Goal: Transaction & Acquisition: Purchase product/service

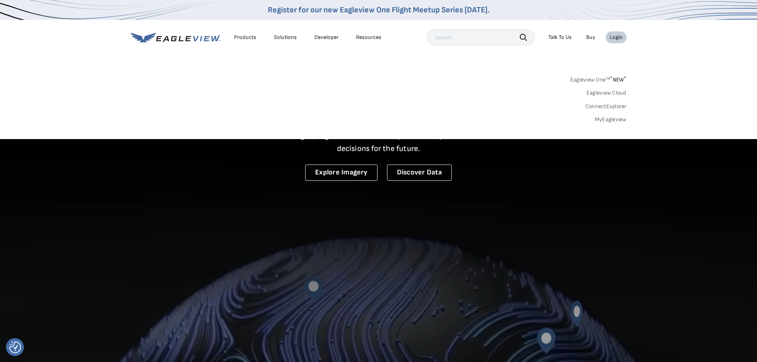
click at [614, 121] on link "MyEagleview" at bounding box center [611, 119] width 32 height 7
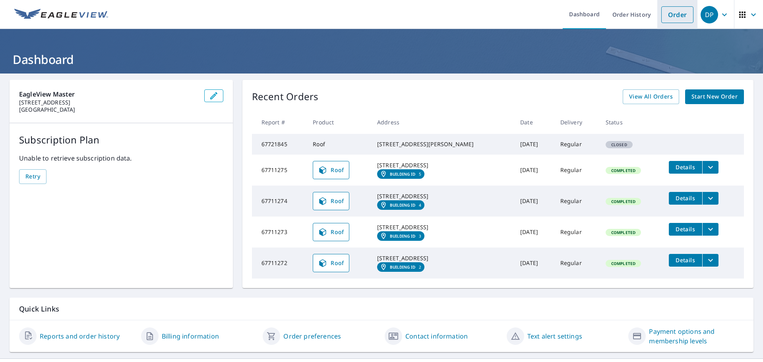
click at [672, 17] on link "Order" at bounding box center [678, 14] width 32 height 17
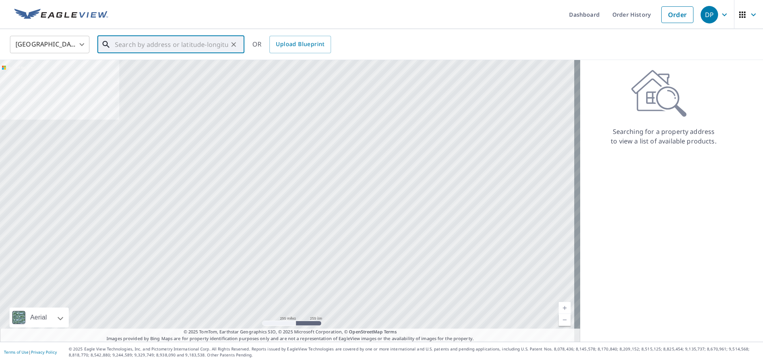
click at [159, 46] on input "text" at bounding box center [171, 44] width 113 height 22
